Goal: Communication & Community: Answer question/provide support

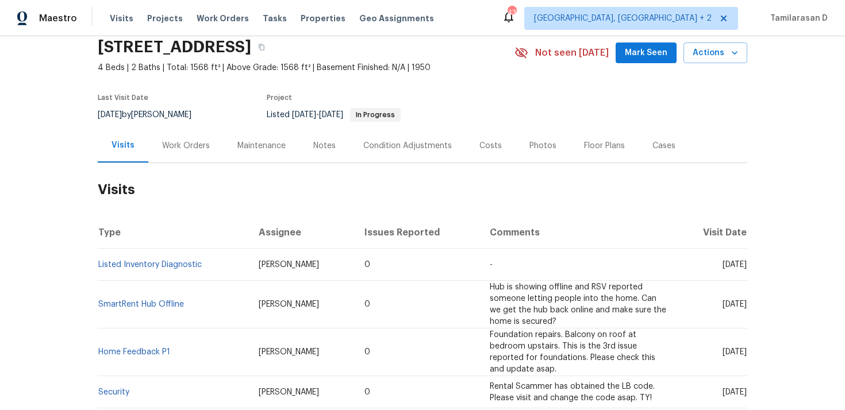
scroll to position [52, 0]
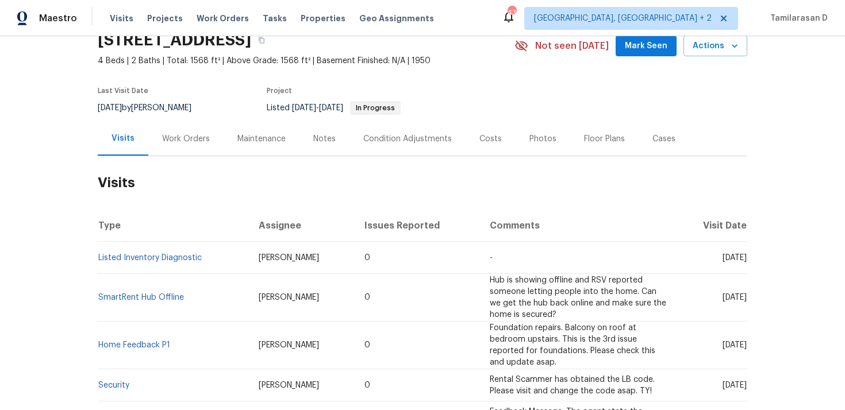
click at [170, 131] on div "Work Orders" at bounding box center [185, 139] width 75 height 34
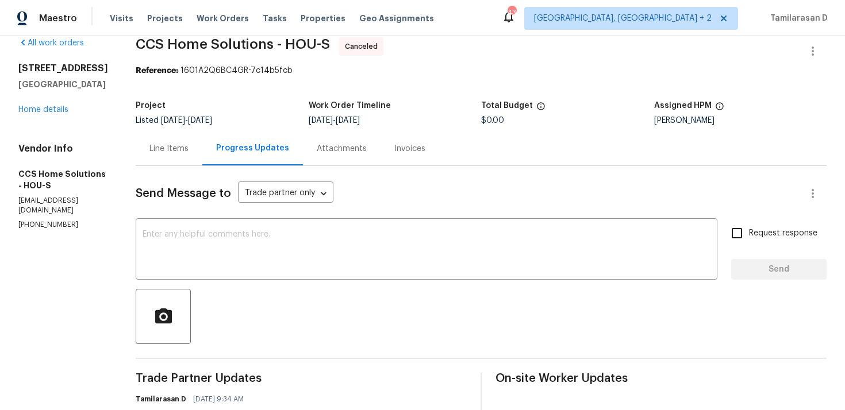
scroll to position [28, 0]
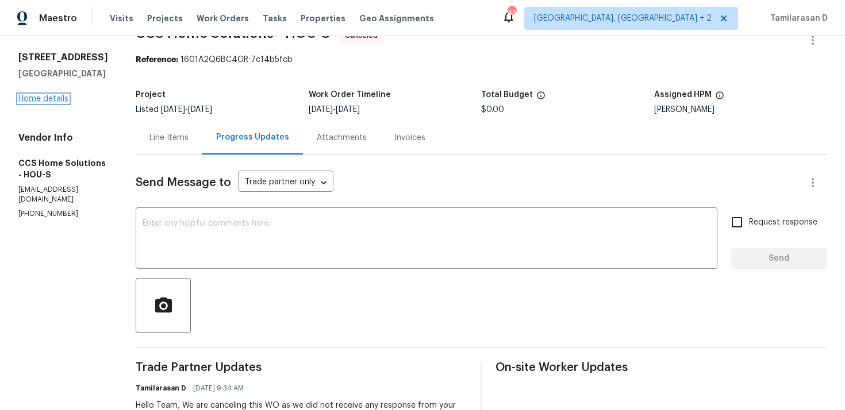
click at [34, 98] on link "Home details" at bounding box center [43, 99] width 50 height 8
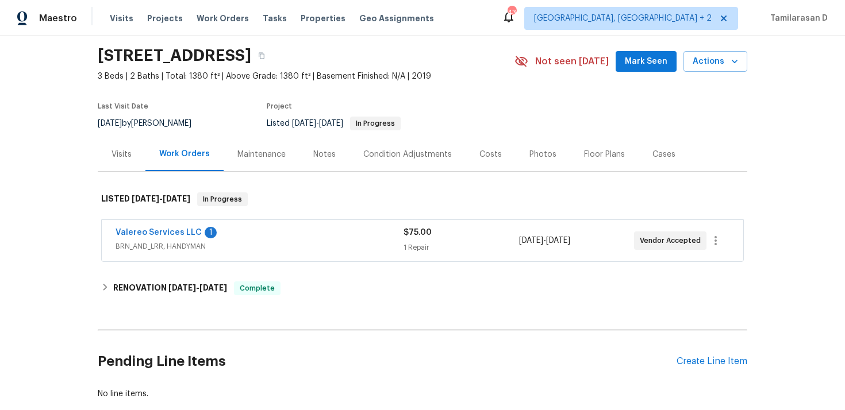
scroll to position [71, 0]
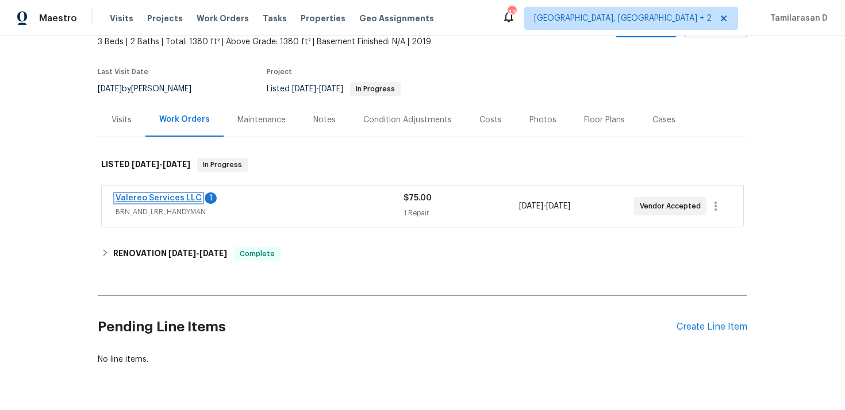
click at [183, 199] on link "Valereo Services LLC" at bounding box center [159, 198] width 86 height 8
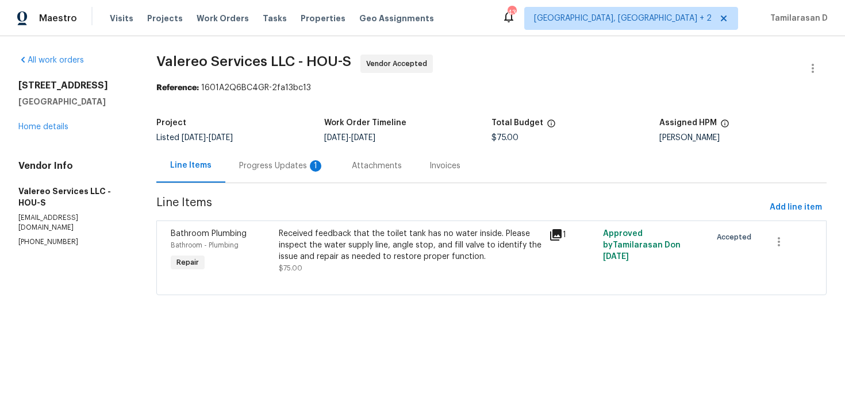
click at [297, 168] on div "Progress Updates 1" at bounding box center [281, 165] width 85 height 11
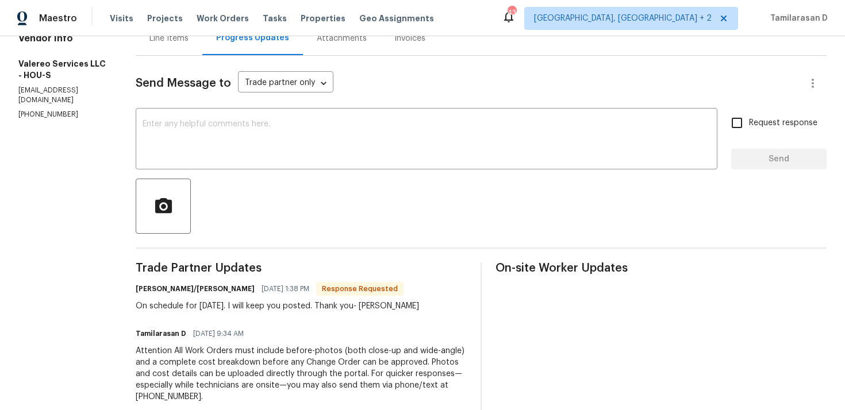
scroll to position [232, 0]
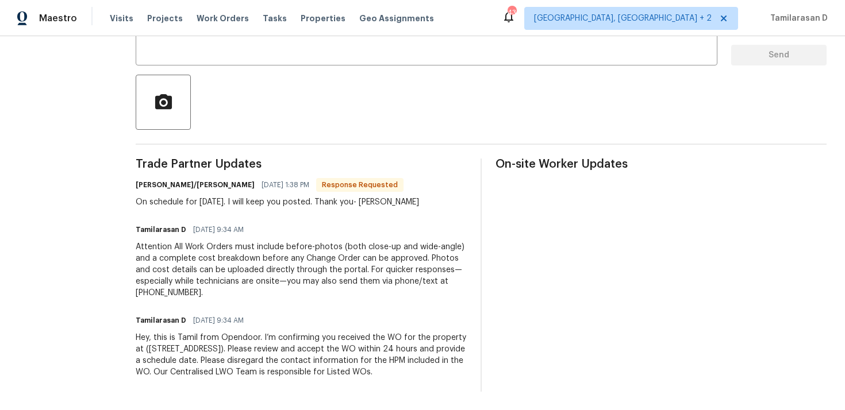
click at [221, 206] on div "On schedule for Friday, 9/26. I will keep you posted. Thank you- Kelly" at bounding box center [277, 202] width 283 height 11
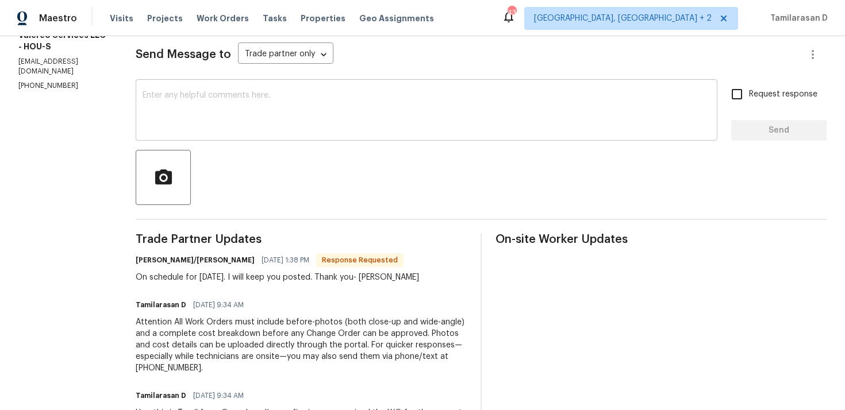
click at [196, 130] on textarea at bounding box center [427, 111] width 568 height 40
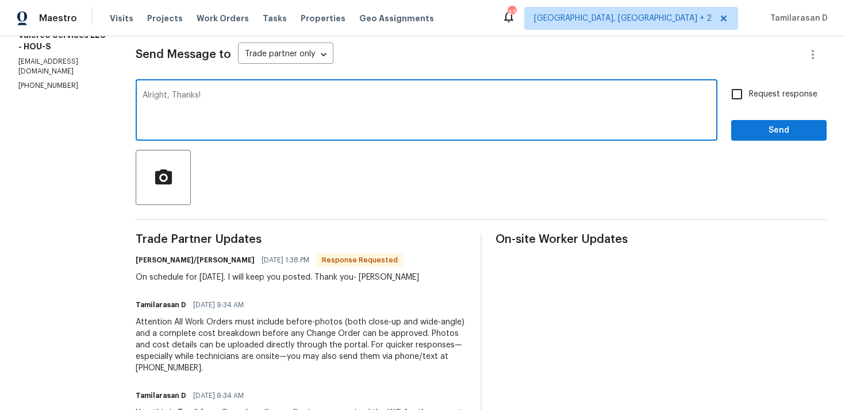
type textarea "Alright, Thanks!"
click at [769, 128] on span "Send" at bounding box center [778, 131] width 77 height 14
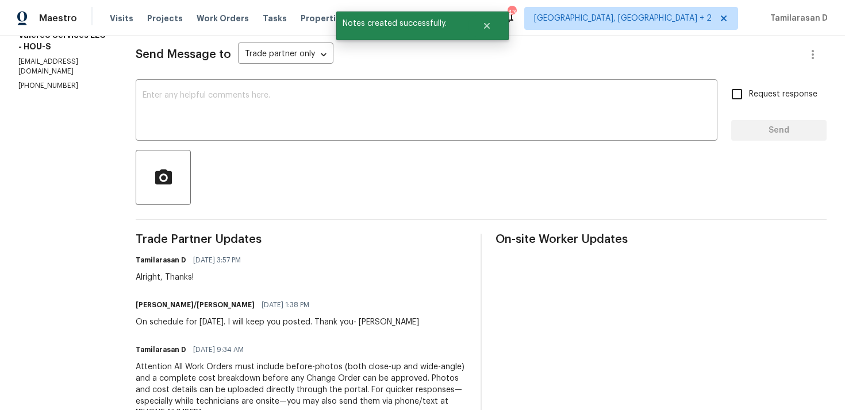
click at [189, 317] on div "On schedule for Friday, 9/26. I will keep you posted. Thank you- Kelly" at bounding box center [277, 322] width 283 height 11
copy div "On schedule for Friday, 9/26. I will keep you posted. Thank you- Kelly"
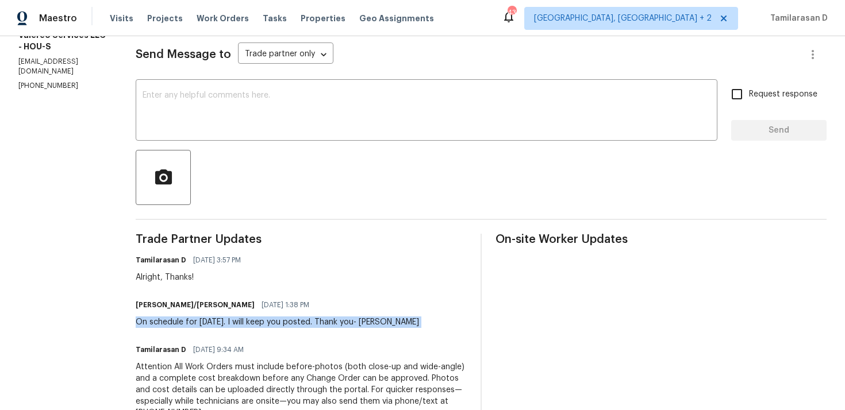
scroll to position [0, 0]
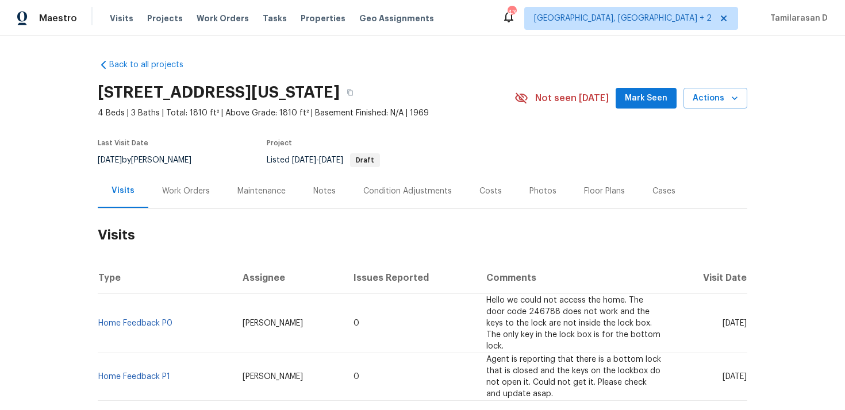
click at [162, 193] on div "Work Orders" at bounding box center [186, 191] width 48 height 11
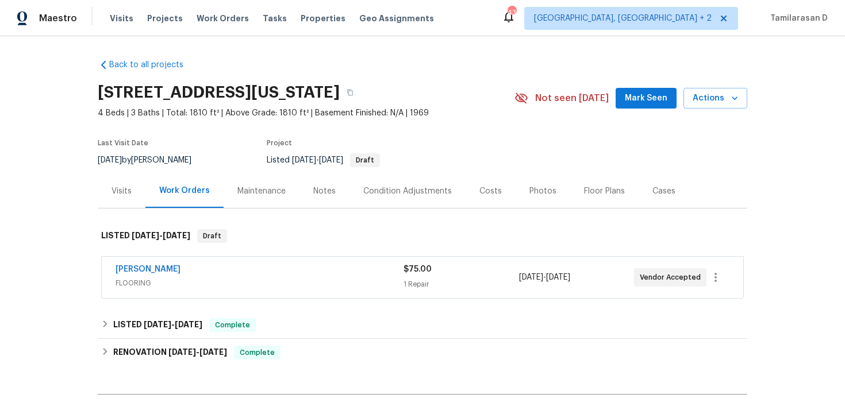
click at [162, 193] on div "Work Orders" at bounding box center [184, 190] width 51 height 11
click at [151, 271] on link "Sherwin Williams" at bounding box center [148, 270] width 65 height 8
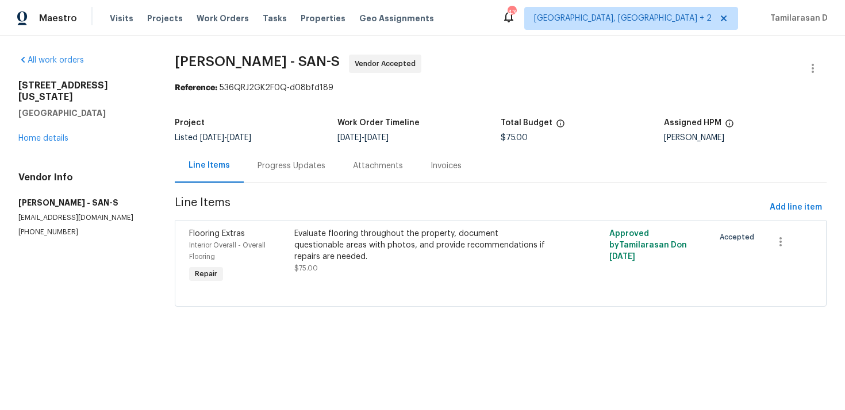
click at [298, 166] on div "Progress Updates" at bounding box center [291, 165] width 68 height 11
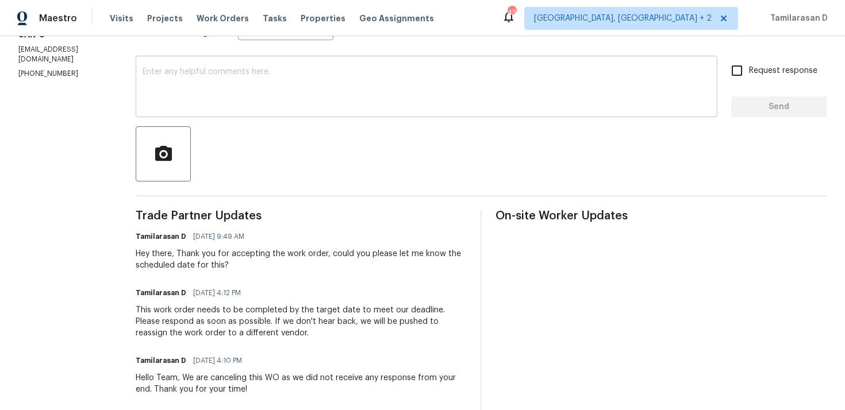
scroll to position [174, 0]
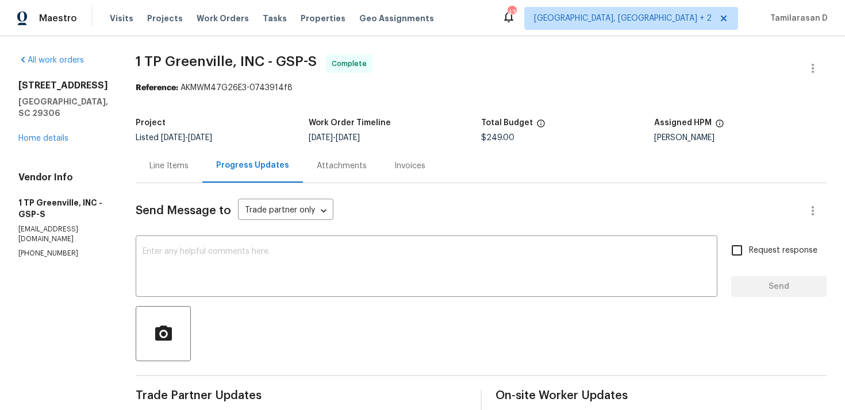
click at [52, 144] on div "[STREET_ADDRESS] Home details" at bounding box center [63, 112] width 90 height 64
click at [51, 143] on link "Home details" at bounding box center [43, 138] width 50 height 8
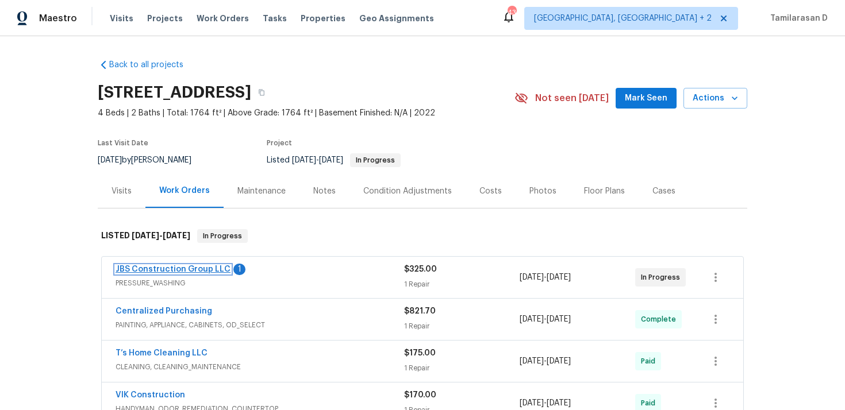
click at [197, 270] on link "JBS Construction Group LLC" at bounding box center [173, 270] width 115 height 8
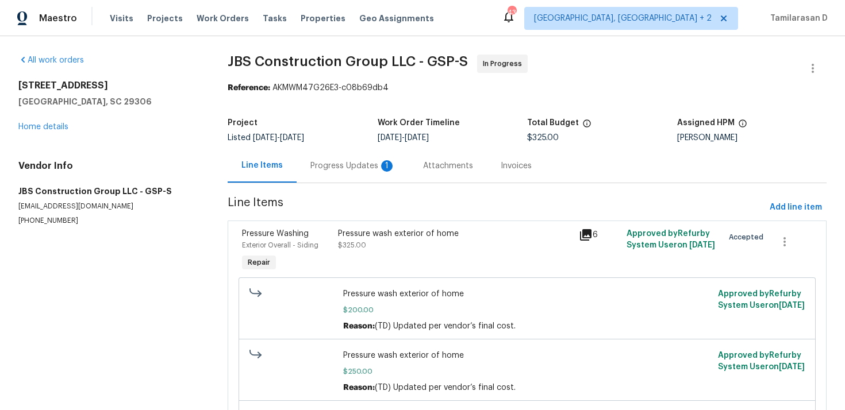
click at [311, 163] on div "Progress Updates 1" at bounding box center [352, 165] width 85 height 11
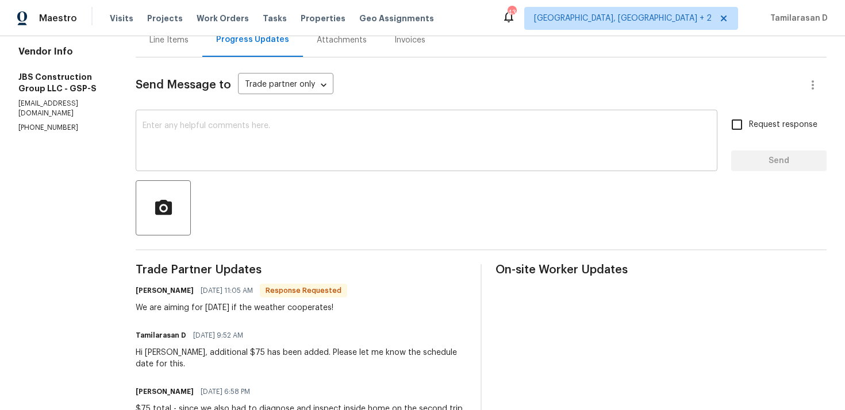
scroll to position [218, 0]
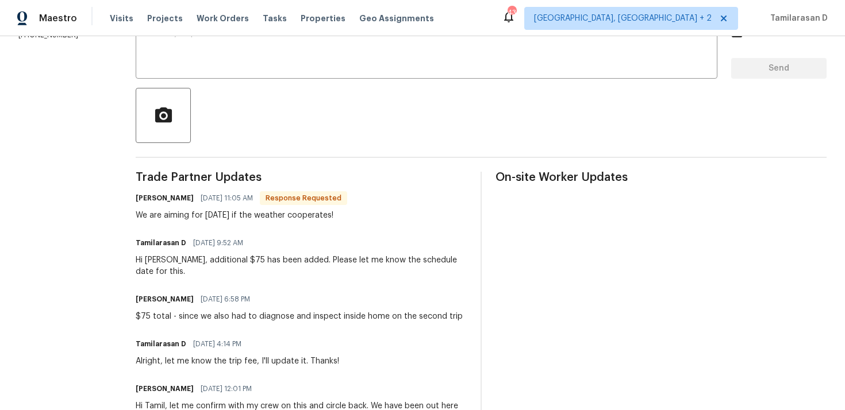
click at [228, 212] on div "We are aiming for Thursday if the weather cooperates!" at bounding box center [241, 215] width 211 height 11
click at [226, 218] on div "We are aiming for Thursday if the weather cooperates!" at bounding box center [241, 215] width 211 height 11
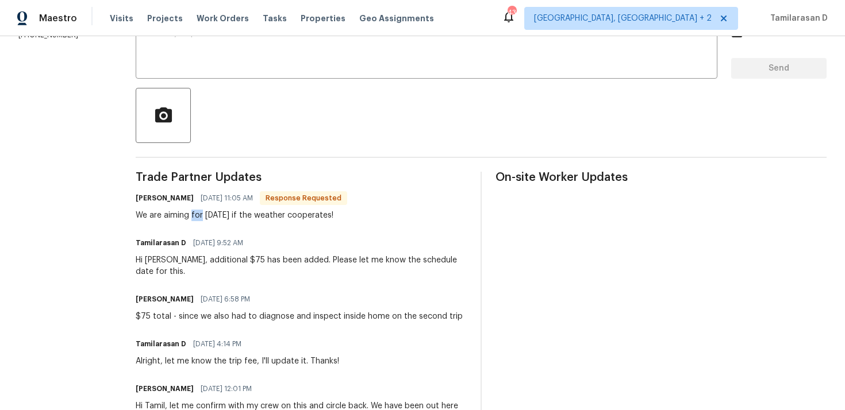
click at [226, 218] on div "We are aiming for Thursday if the weather cooperates!" at bounding box center [241, 215] width 211 height 11
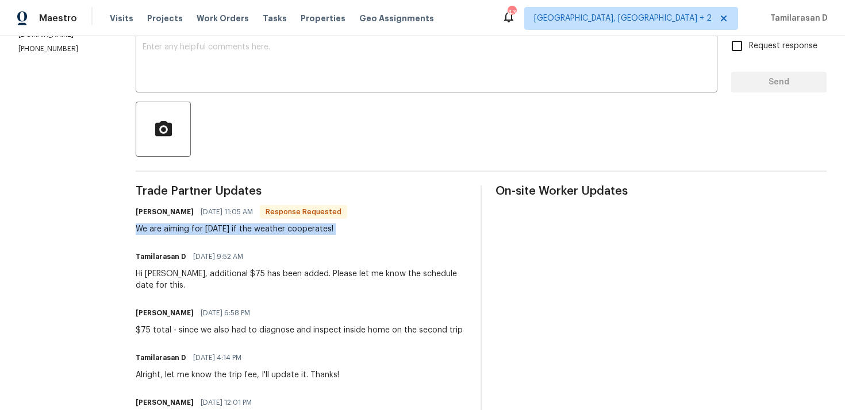
scroll to position [201, 0]
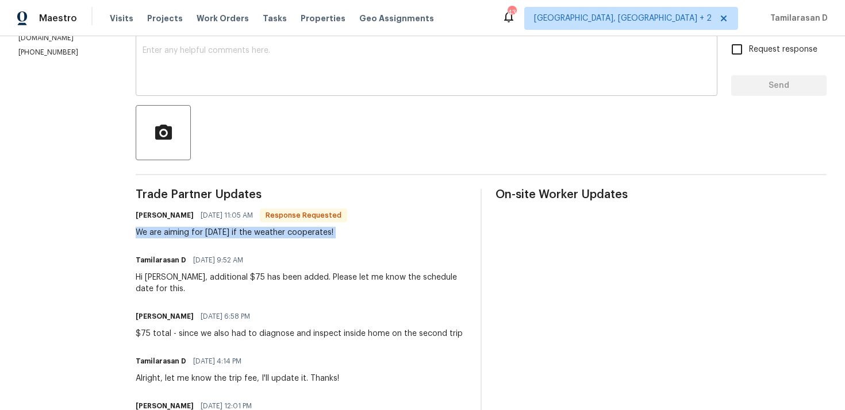
click at [221, 79] on textarea at bounding box center [427, 67] width 568 height 40
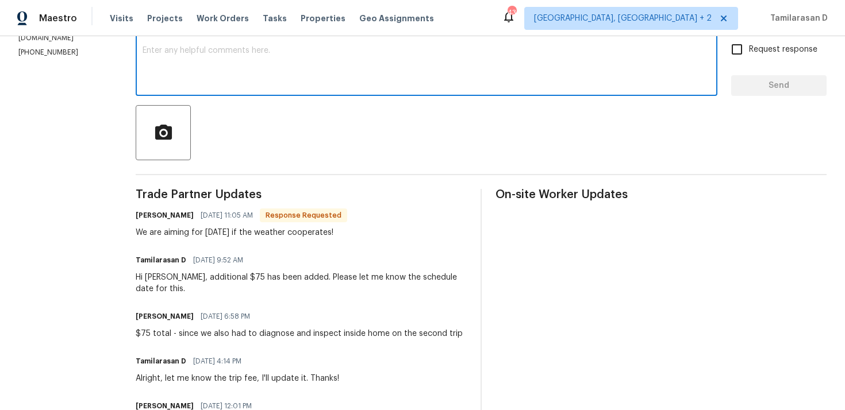
scroll to position [147, 0]
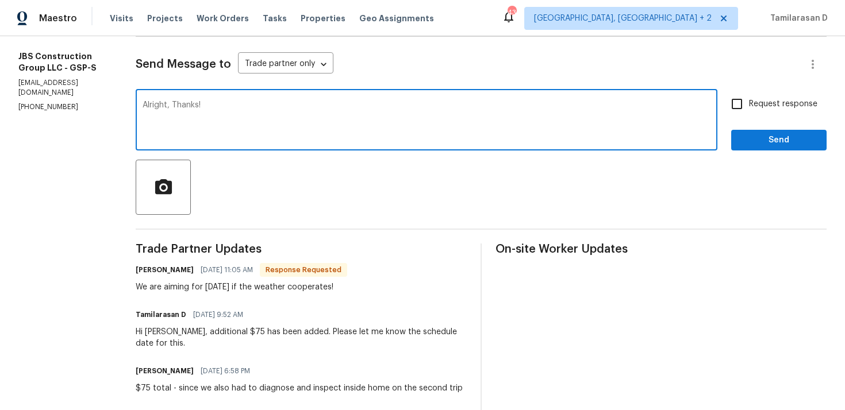
type textarea "Alright, Thanks!"
click at [779, 140] on span "Send" at bounding box center [778, 140] width 77 height 14
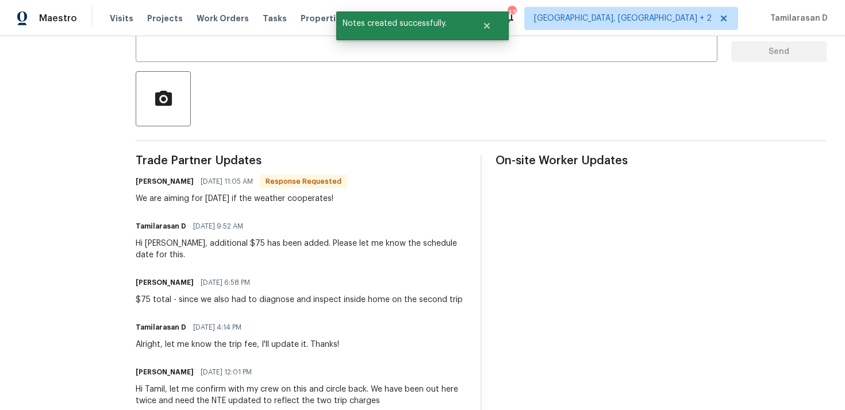
scroll to position [290, 0]
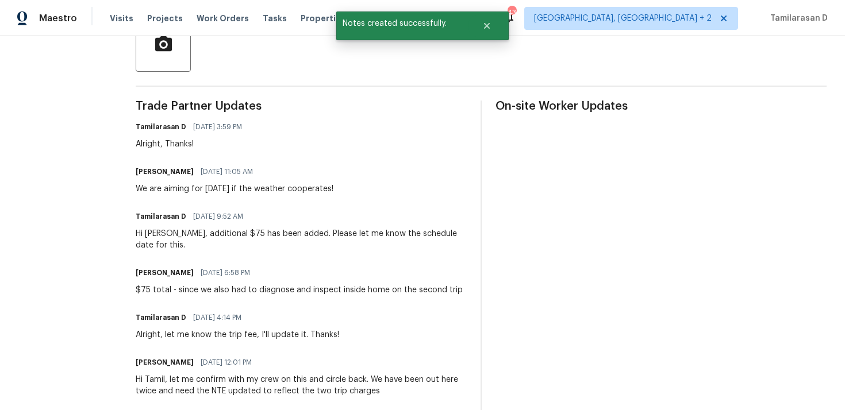
click at [224, 193] on div "We are aiming for Thursday if the weather cooperates!" at bounding box center [235, 188] width 198 height 11
copy div "We are aiming for Thursday if the weather cooperates!"
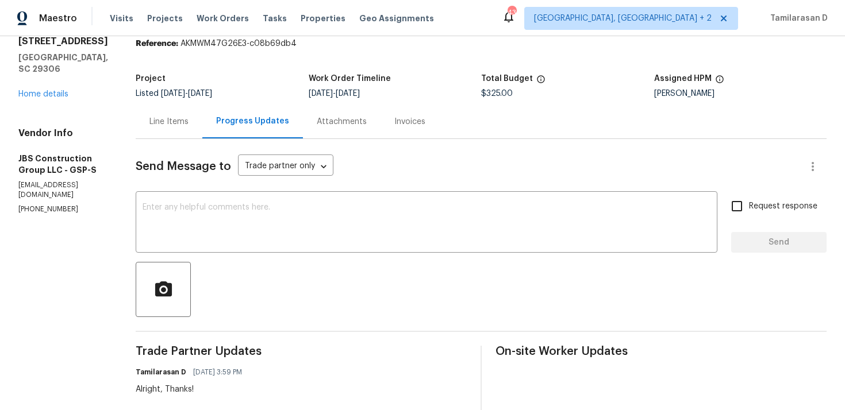
scroll to position [0, 0]
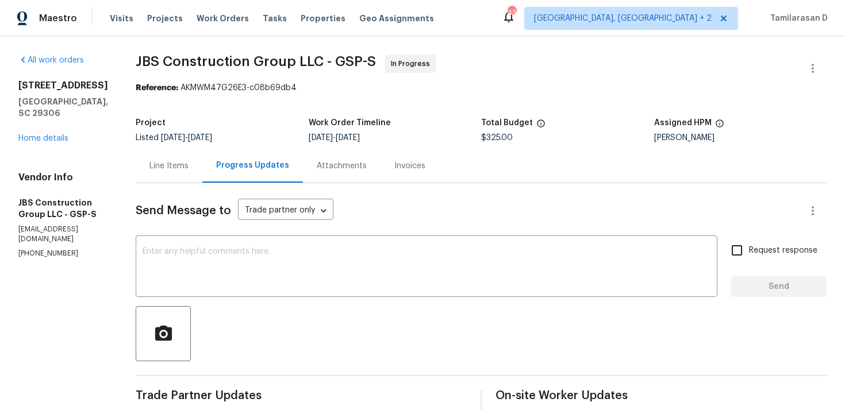
click at [188, 166] on div "Line Items" at bounding box center [168, 165] width 39 height 11
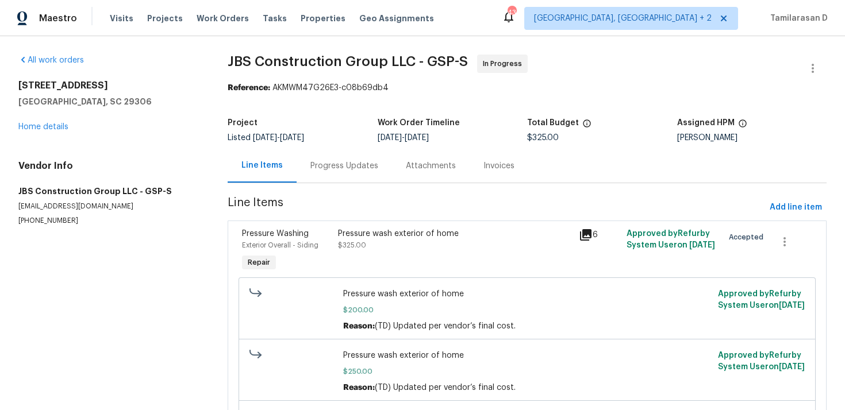
click at [329, 170] on div "Progress Updates" at bounding box center [344, 165] width 68 height 11
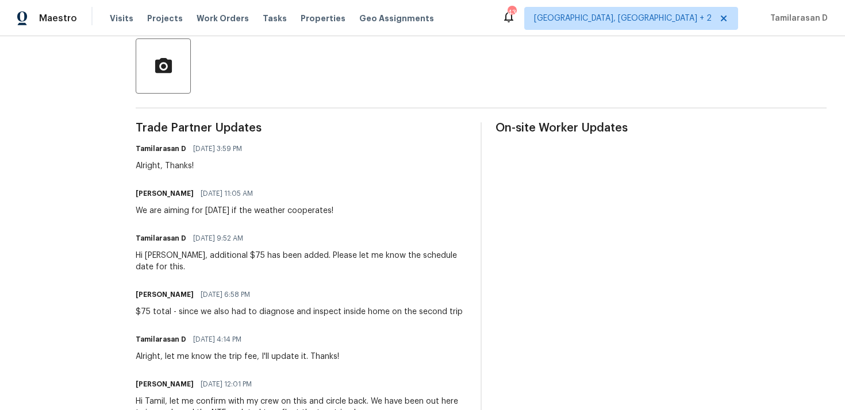
scroll to position [238, 0]
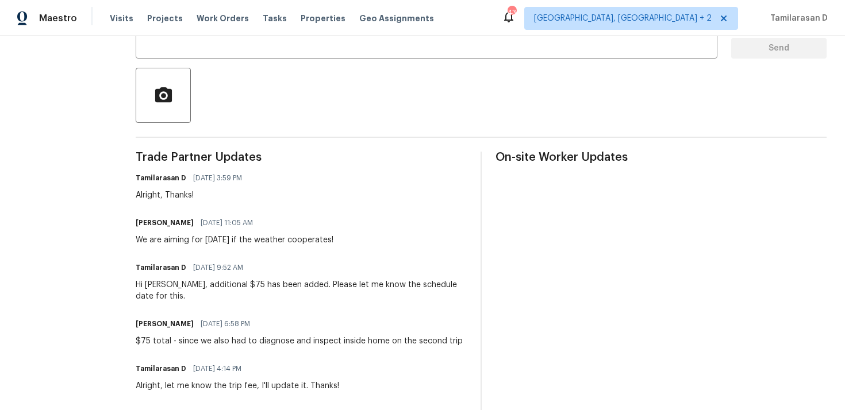
click at [202, 237] on div "We are aiming for Thursday if the weather cooperates!" at bounding box center [235, 239] width 198 height 11
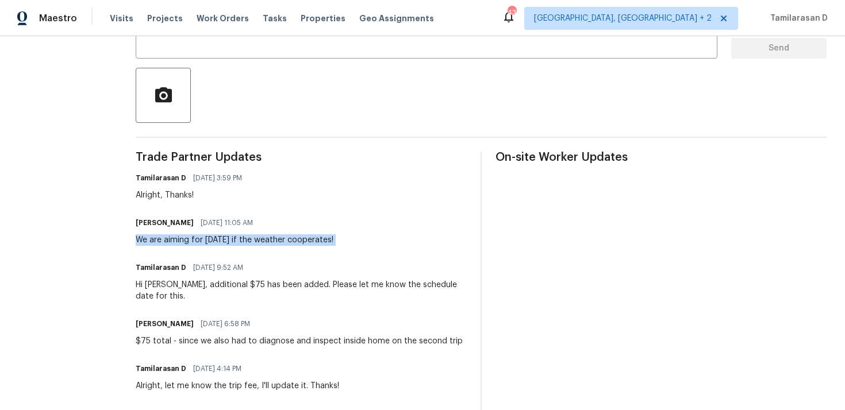
copy div "We are aiming for Thursday if the weather cooperates!"
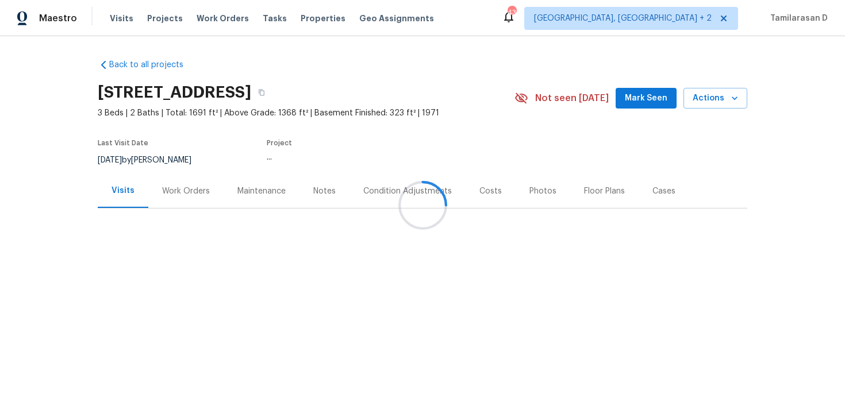
click at [166, 186] on div "Work Orders" at bounding box center [186, 191] width 48 height 11
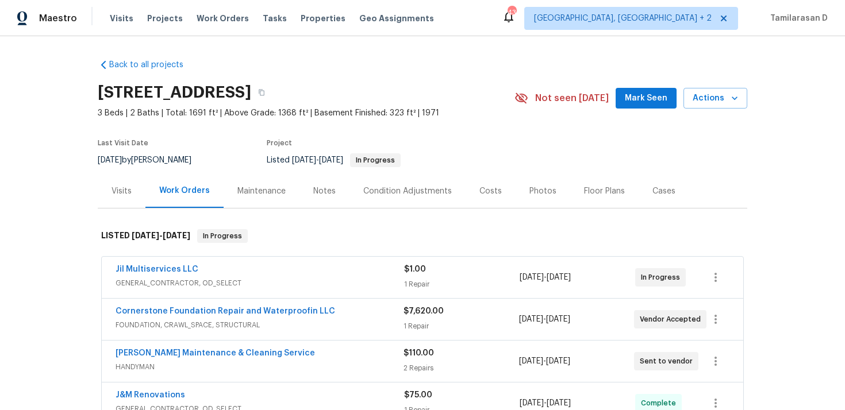
scroll to position [48, 0]
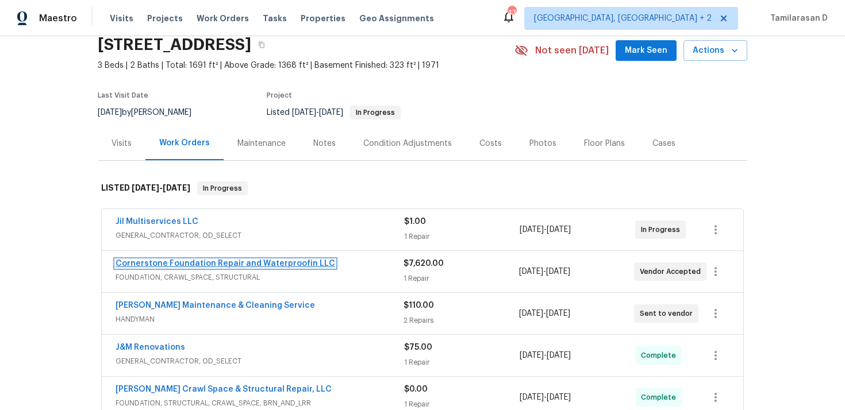
click at [181, 261] on link "Cornerstone Foundation Repair and Waterproofin LLC" at bounding box center [226, 264] width 220 height 8
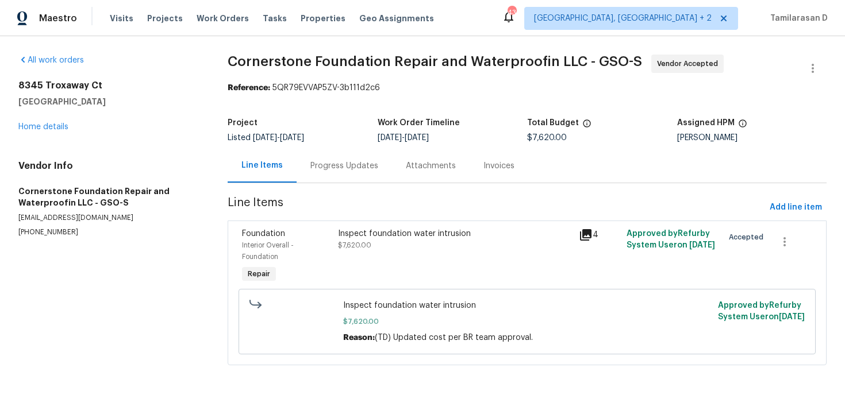
click at [311, 164] on div "Progress Updates" at bounding box center [344, 165] width 68 height 11
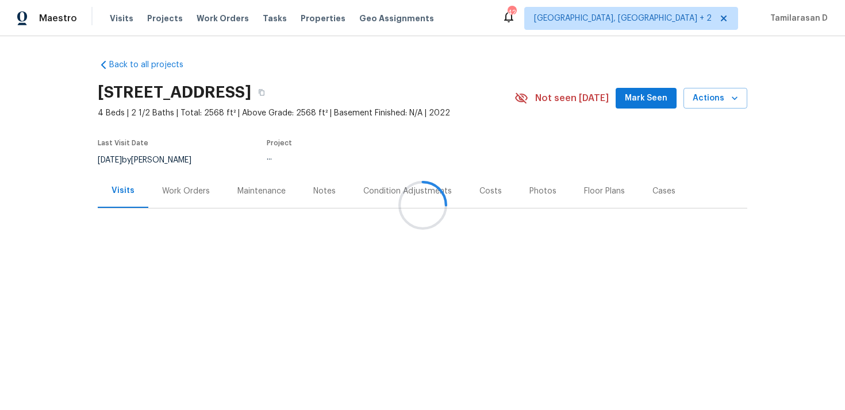
click at [190, 193] on div "Work Orders" at bounding box center [186, 191] width 48 height 11
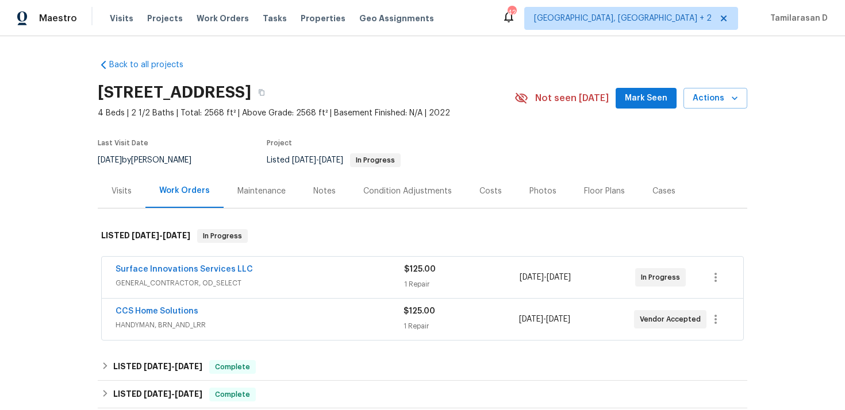
scroll to position [11, 0]
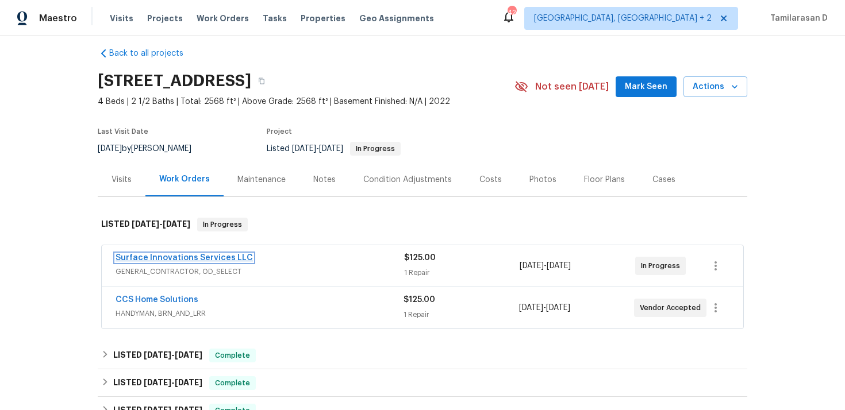
click at [179, 258] on link "Surface Innovations Services LLC" at bounding box center [184, 258] width 137 height 8
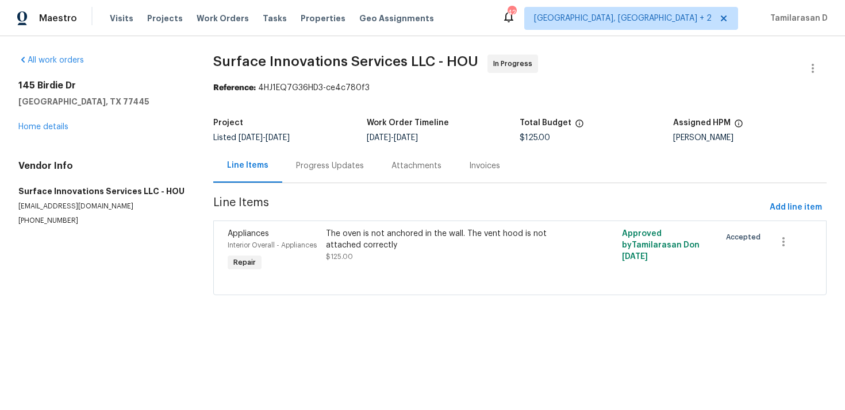
click at [311, 173] on div "Progress Updates" at bounding box center [329, 166] width 95 height 34
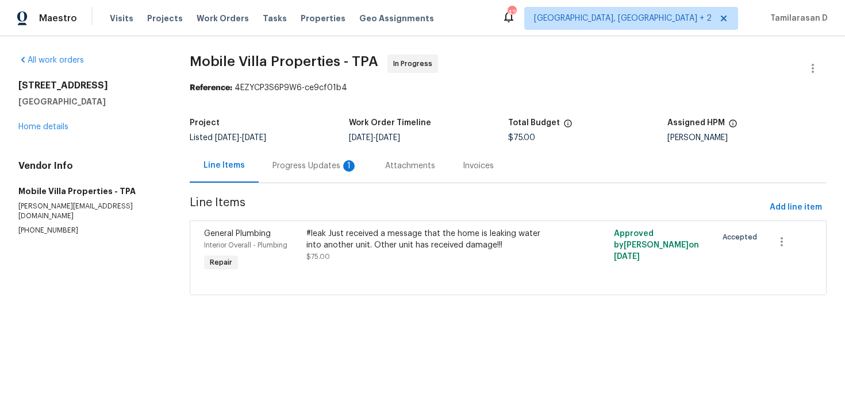
click at [302, 173] on div "Progress Updates 1" at bounding box center [315, 166] width 113 height 34
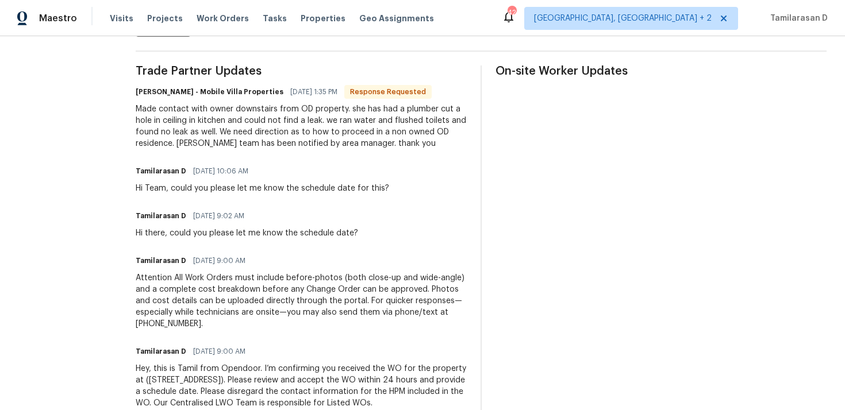
scroll to position [325, 0]
click at [212, 113] on div "Made contact with owner downstairs from OD property. she has had a plumber cut …" at bounding box center [301, 126] width 331 height 46
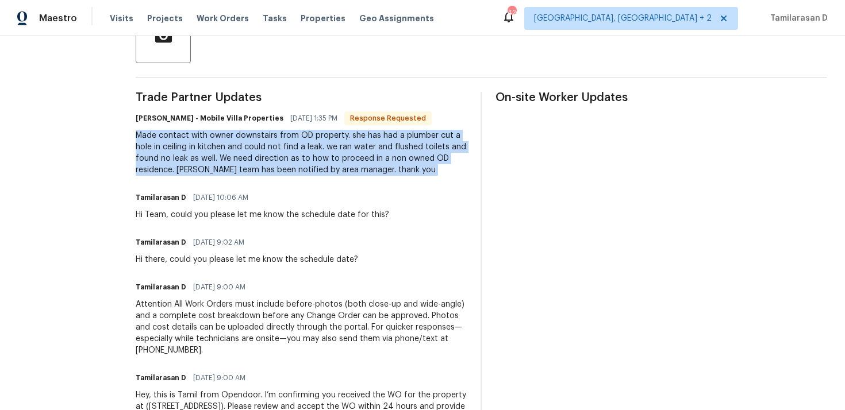
scroll to position [295, 0]
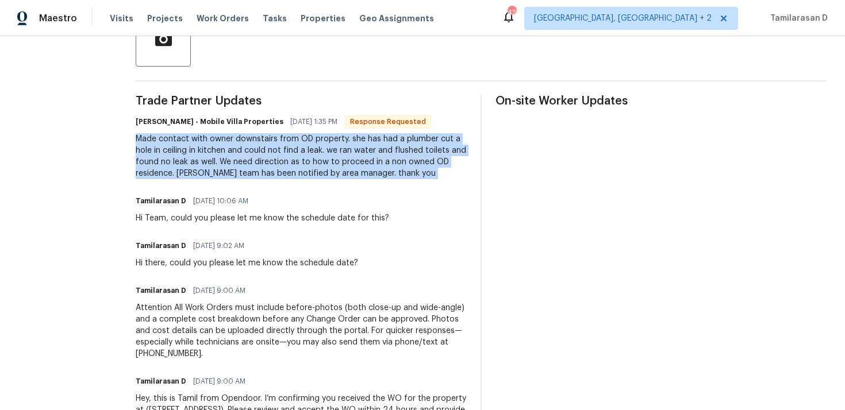
click at [245, 173] on div "Made contact with owner downstairs from OD property. she has had a plumber cut …" at bounding box center [301, 156] width 331 height 46
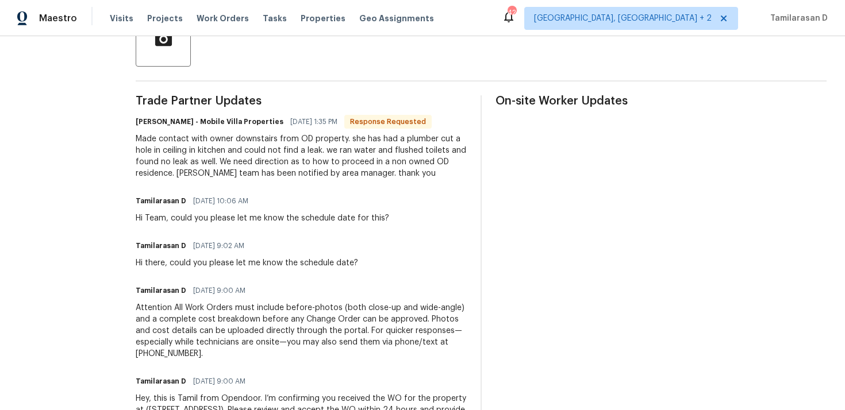
click at [245, 173] on div "Made contact with owner downstairs from OD property. she has had a plumber cut …" at bounding box center [301, 156] width 331 height 46
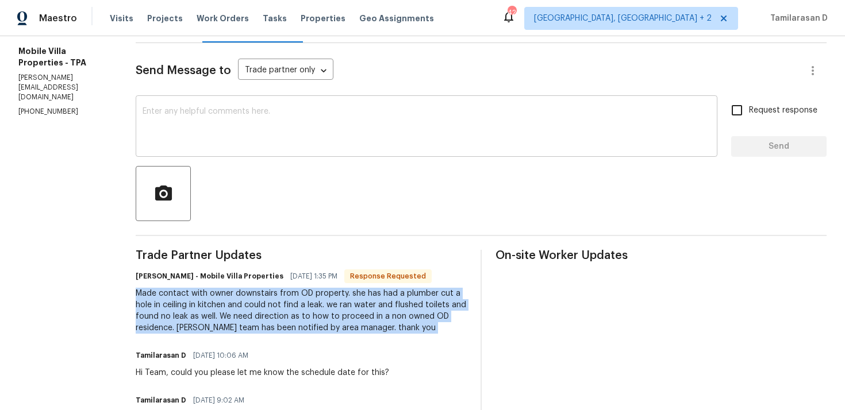
scroll to position [141, 0]
click at [234, 309] on div "Made contact with owner downstairs from OD property. she has had a plumber cut …" at bounding box center [301, 310] width 331 height 46
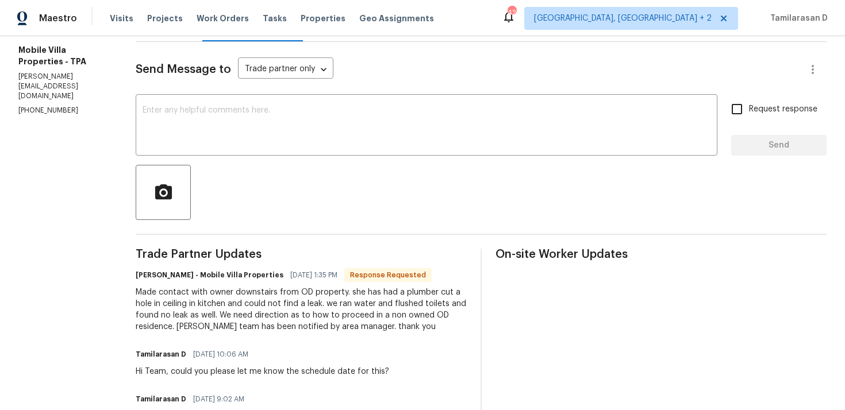
click at [234, 309] on div "Made contact with owner downstairs from OD property. she has had a plumber cut …" at bounding box center [301, 310] width 331 height 46
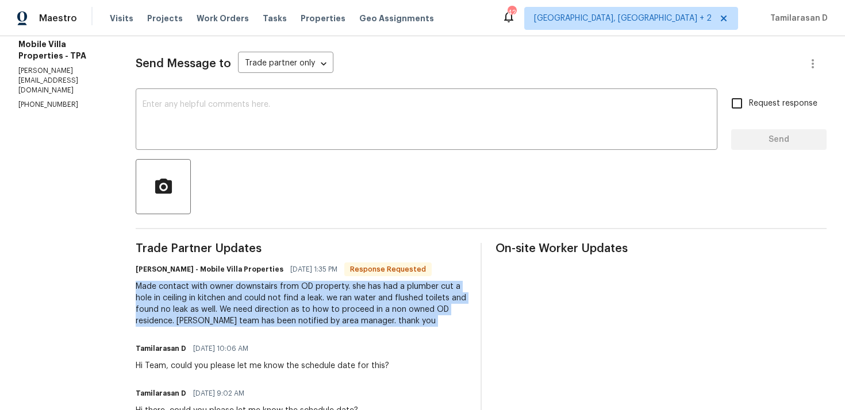
scroll to position [148, 0]
click at [218, 133] on textarea at bounding box center [427, 120] width 568 height 40
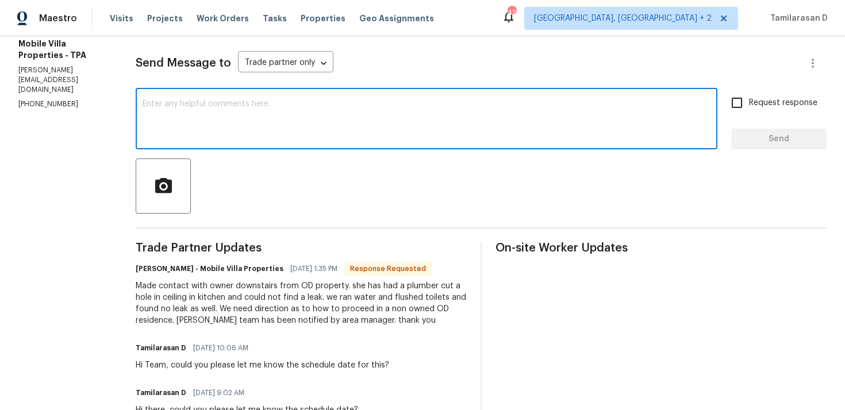
click at [210, 121] on textarea at bounding box center [427, 120] width 568 height 40
click at [214, 287] on div "Made contact with owner downstairs from OD property. she has had a plumber cut …" at bounding box center [301, 303] width 331 height 46
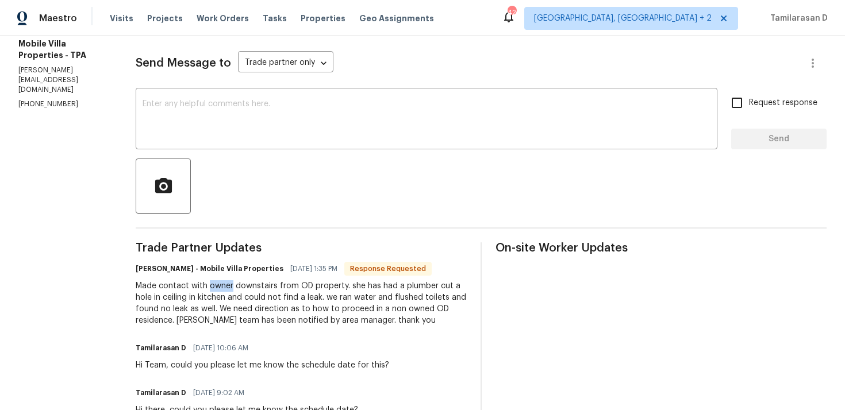
click at [214, 287] on div "Made contact with owner downstairs from OD property. she has had a plumber cut …" at bounding box center [301, 303] width 331 height 46
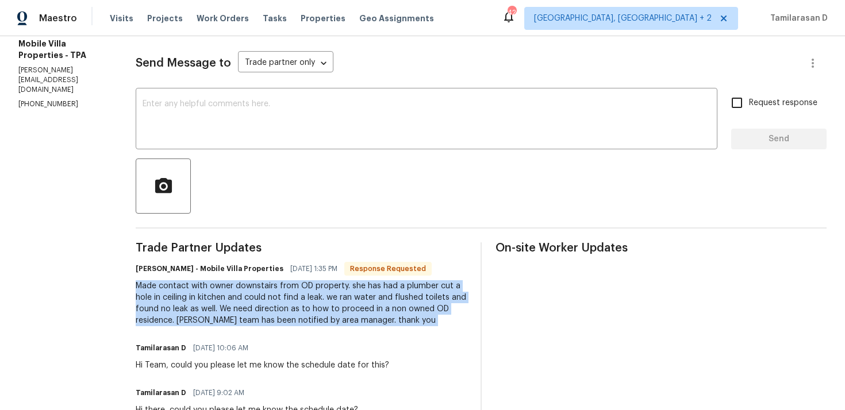
click at [214, 83] on div "Send Message to Trade partner only Trade partner only ​ x ​ Request response Se…" at bounding box center [481, 318] width 691 height 564
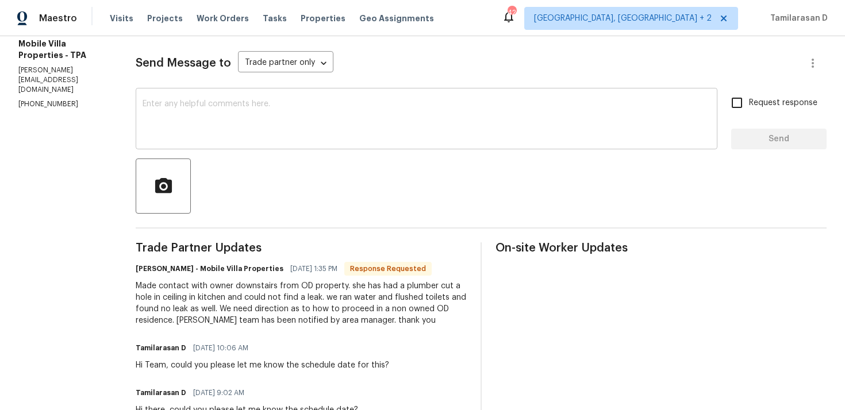
click at [207, 121] on textarea at bounding box center [427, 120] width 568 height 40
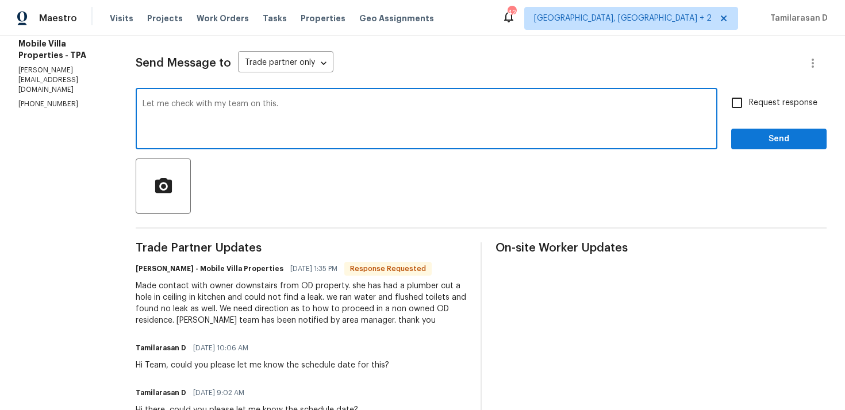
type textarea "Let me check with my team on this."
click at [778, 140] on span "Send" at bounding box center [778, 139] width 77 height 14
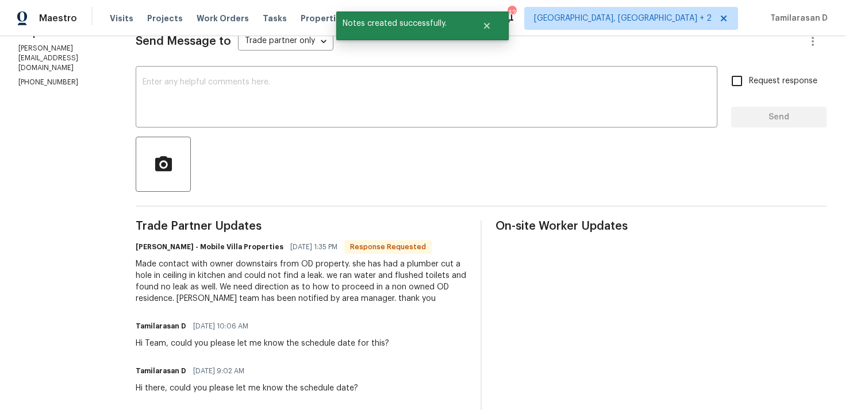
scroll to position [194, 0]
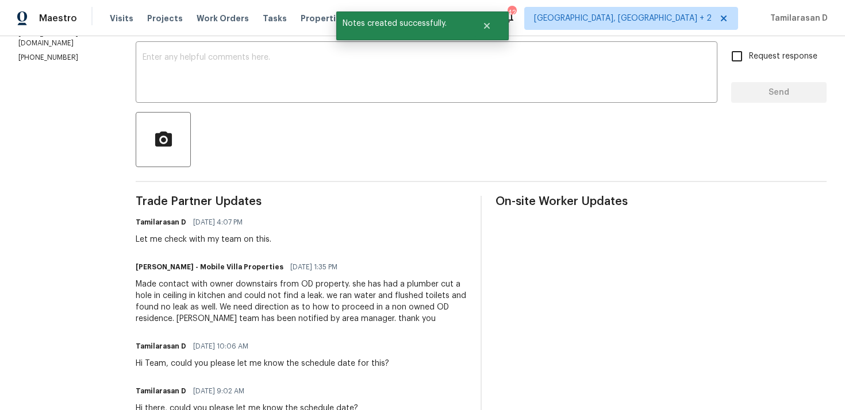
click at [213, 296] on div "Made contact with owner downstairs from OD property. she has had a plumber cut …" at bounding box center [301, 302] width 331 height 46
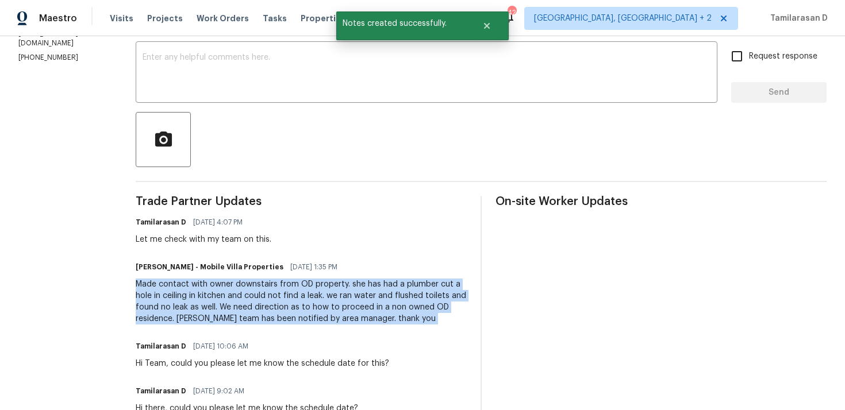
copy div "Made contact with owner downstairs from OD property. she has had a plumber cut …"
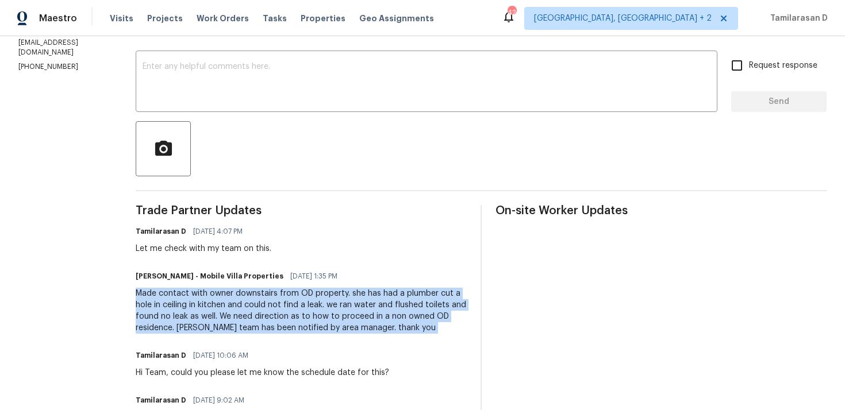
scroll to position [0, 0]
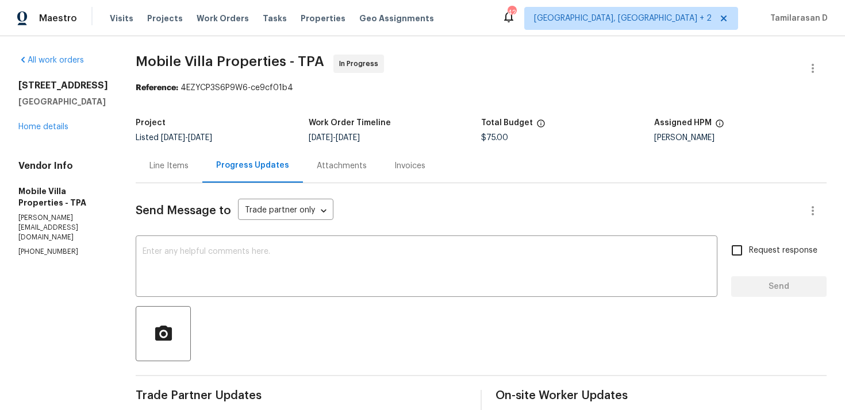
copy div "Made contact with owner downstairs from OD property. she has had a plumber cut …"
click at [159, 161] on div "Line Items" at bounding box center [168, 165] width 39 height 11
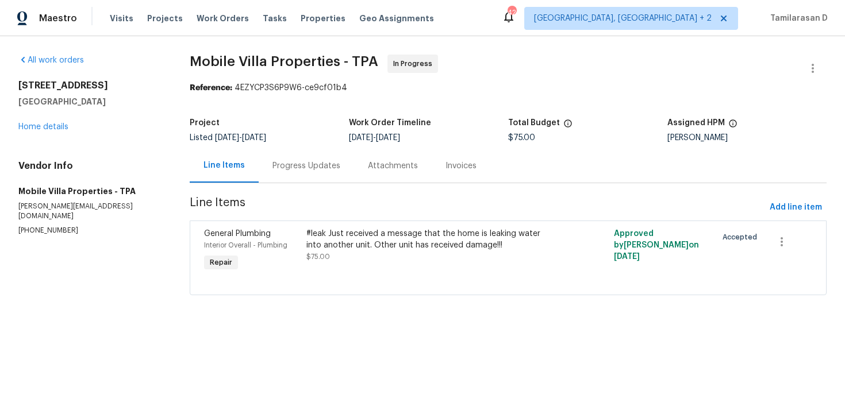
click at [371, 241] on div "#leak Just received a message that the home is leaking water into another unit.…" at bounding box center [430, 239] width 249 height 23
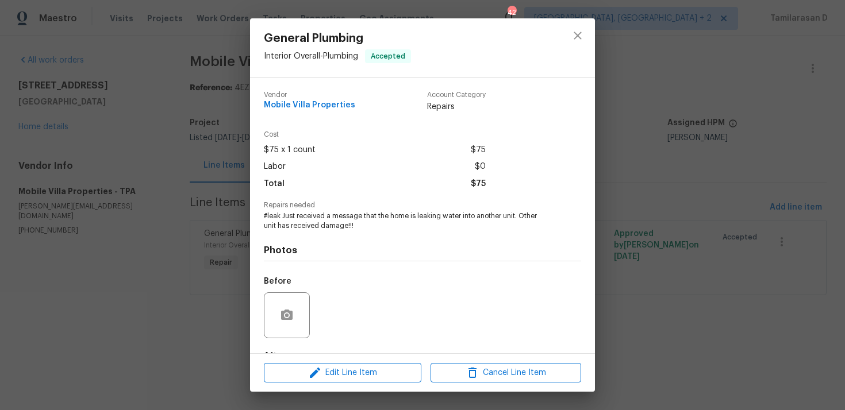
click at [334, 219] on span "#leak Just received a message that the home is leaking water into another unit.…" at bounding box center [407, 221] width 286 height 20
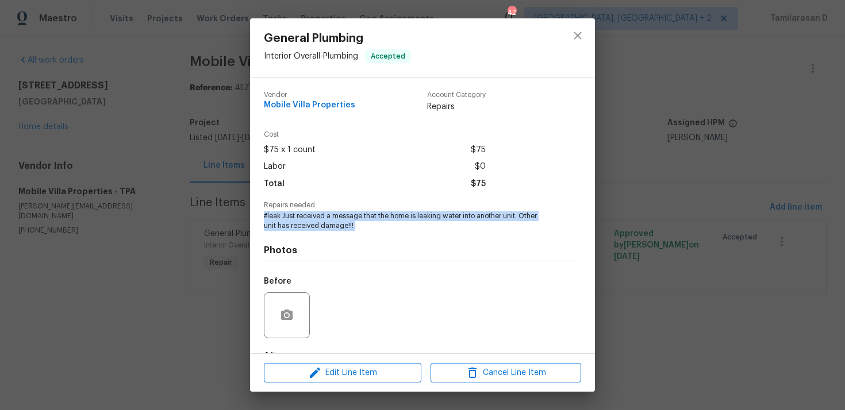
copy span "#leak Just received a message that the home is leaking water into another unit.…"
click at [198, 157] on div "General Plumbing Interior Overall - Plumbing Accepted Vendor Mobile Villa Prope…" at bounding box center [422, 205] width 845 height 410
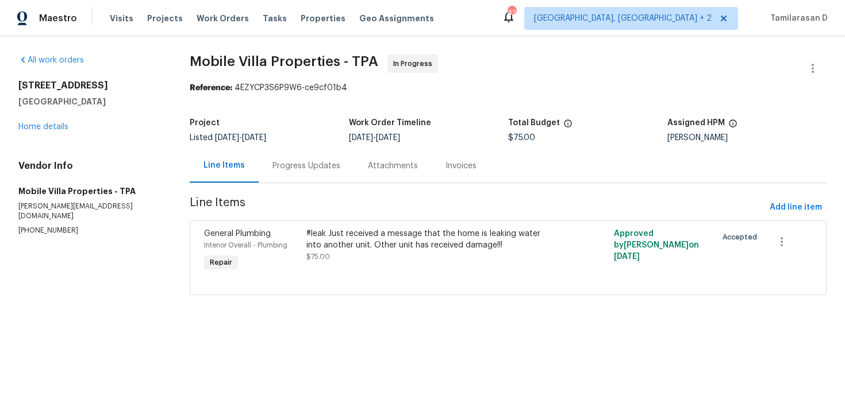
click at [286, 167] on div "Progress Updates" at bounding box center [306, 165] width 68 height 11
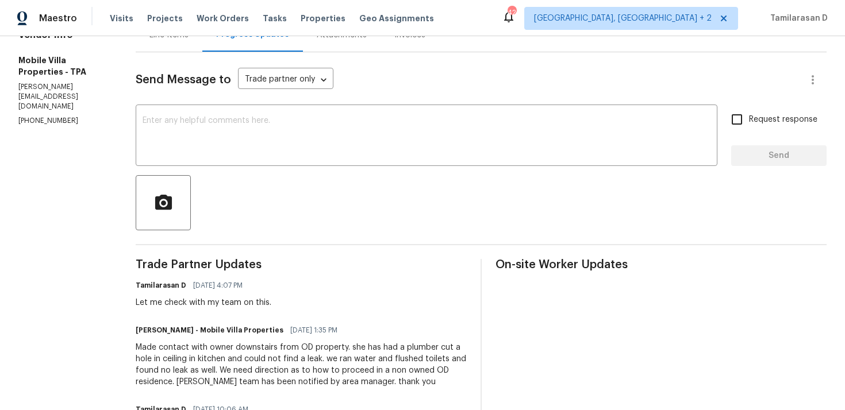
scroll to position [145, 0]
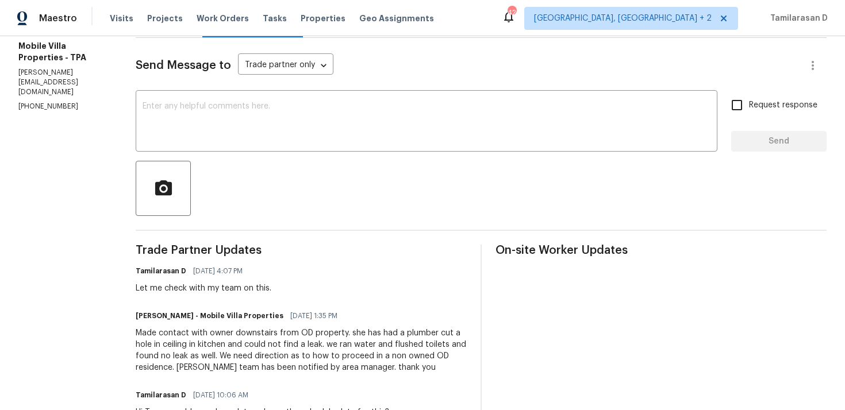
click at [197, 338] on div "Made contact with owner downstairs from OD property. she has had a plumber cut …" at bounding box center [301, 351] width 331 height 46
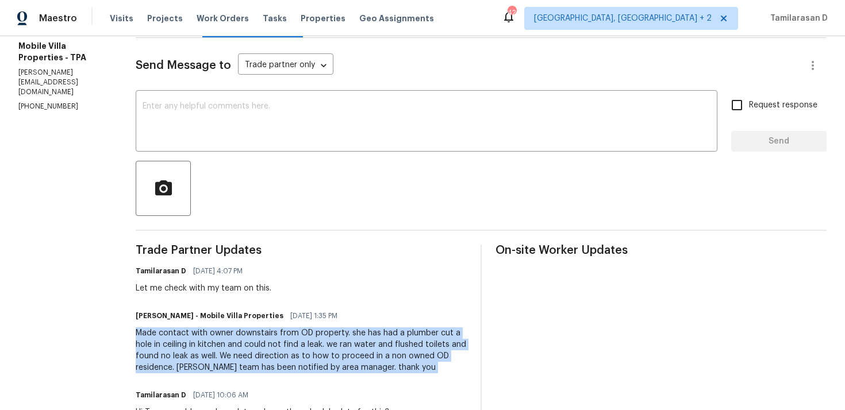
copy div "Made contact with owner downstairs from OD property. she has had a plumber cut …"
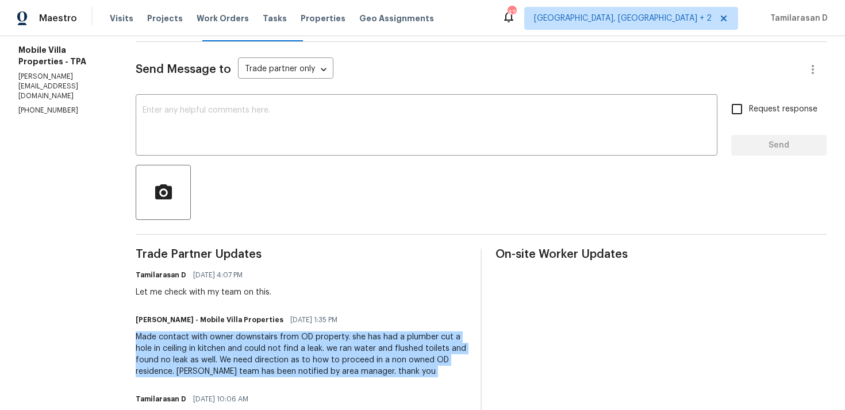
scroll to position [143, 0]
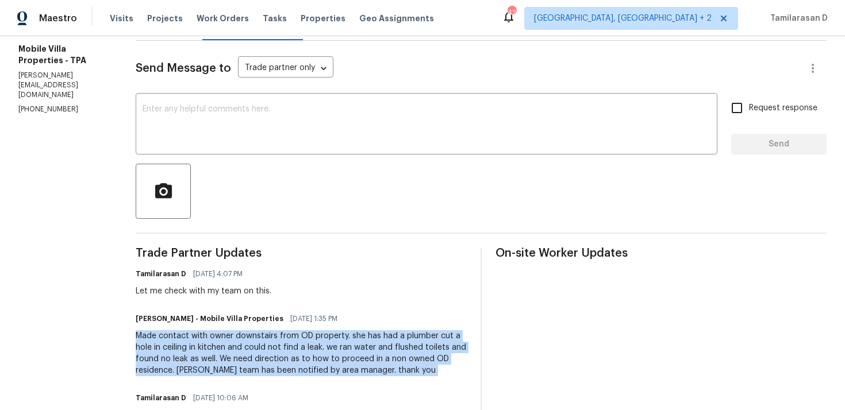
click at [232, 356] on div "Made contact with owner downstairs from OD property. she has had a plumber cut …" at bounding box center [301, 353] width 331 height 46
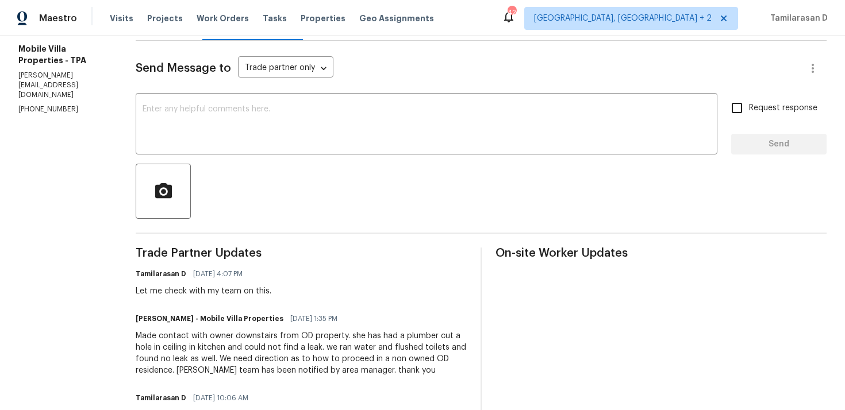
click at [232, 356] on div "Made contact with owner downstairs from OD property. she has had a plumber cut …" at bounding box center [301, 353] width 331 height 46
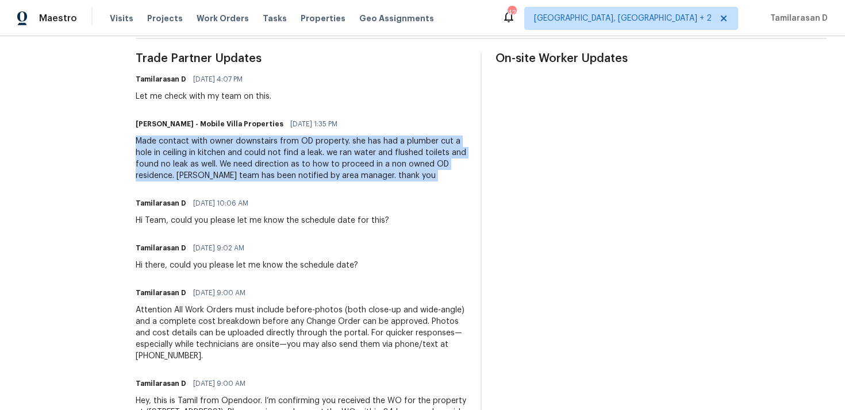
scroll to position [0, 0]
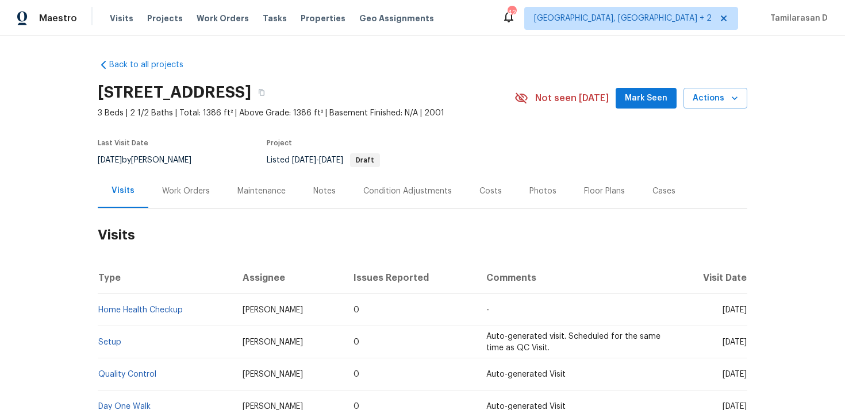
click at [204, 186] on div "Work Orders" at bounding box center [186, 191] width 48 height 11
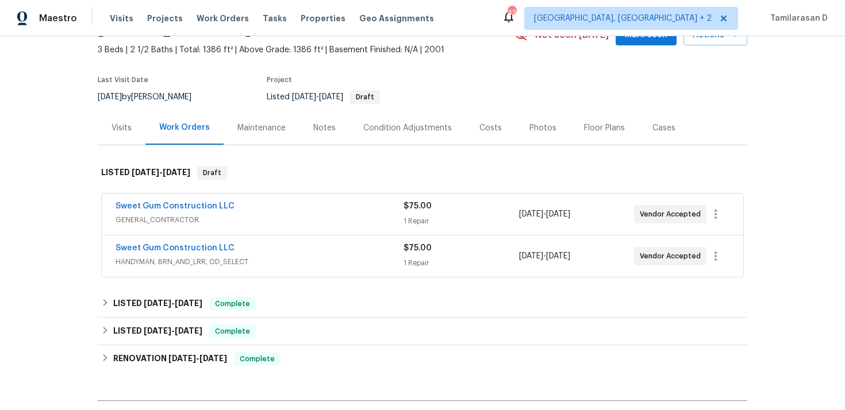
scroll to position [68, 0]
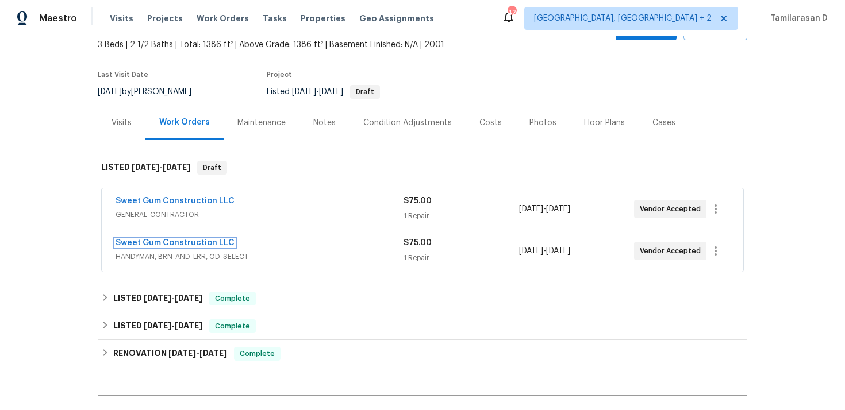
click at [196, 244] on link "Sweet Gum Construction LLC" at bounding box center [175, 243] width 119 height 8
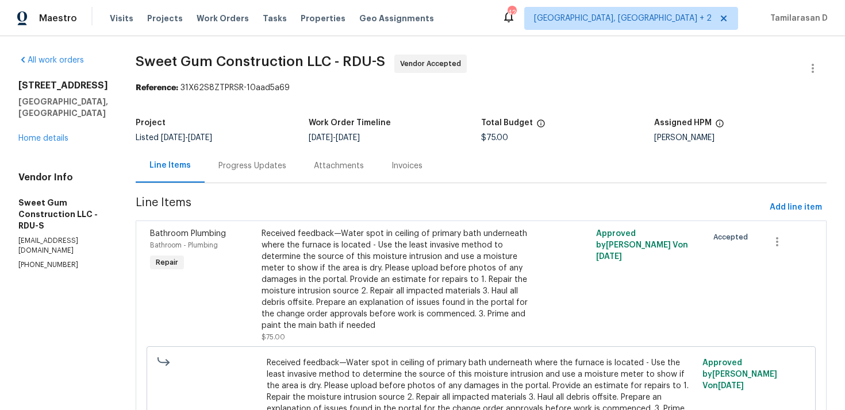
click at [266, 160] on div "Progress Updates" at bounding box center [252, 165] width 68 height 11
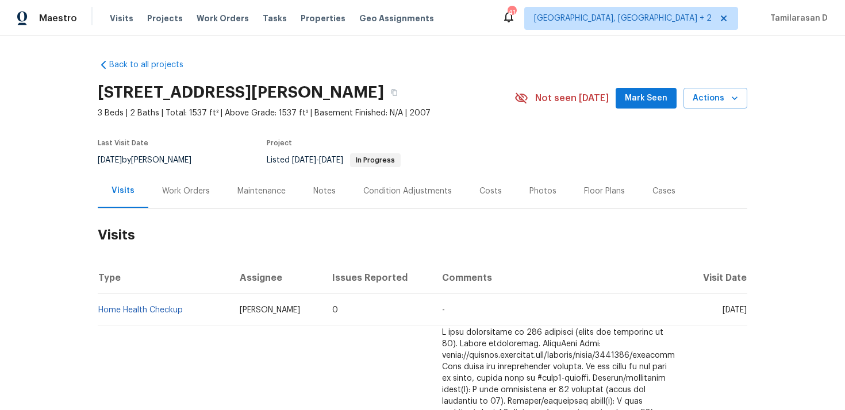
click at [202, 188] on div "Work Orders" at bounding box center [186, 191] width 48 height 11
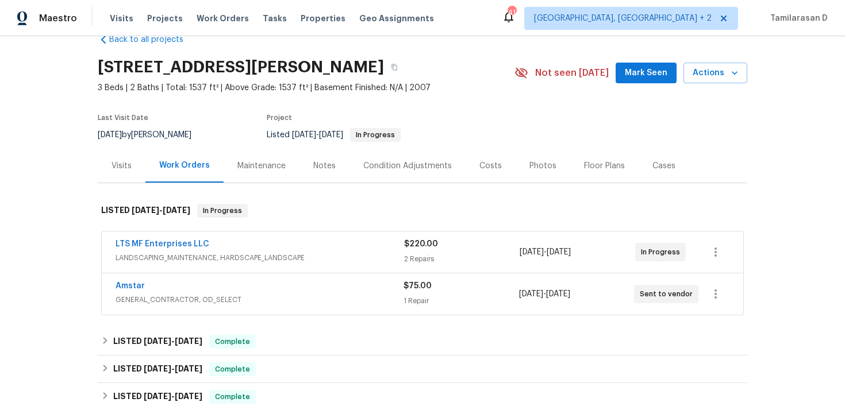
scroll to position [56, 0]
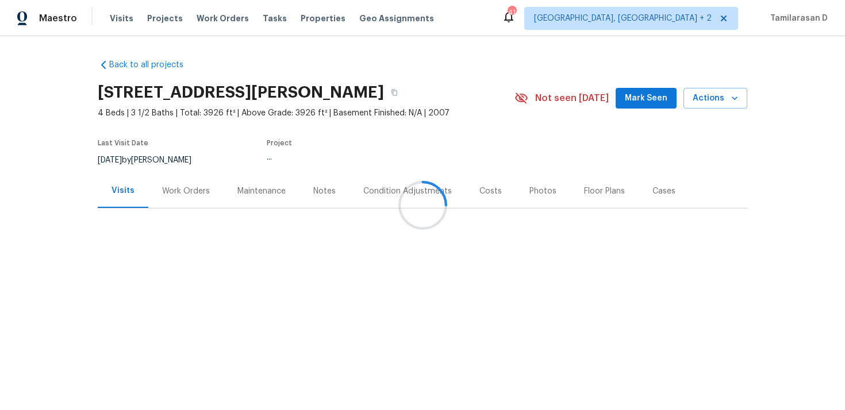
click at [182, 191] on div "Work Orders" at bounding box center [186, 191] width 48 height 11
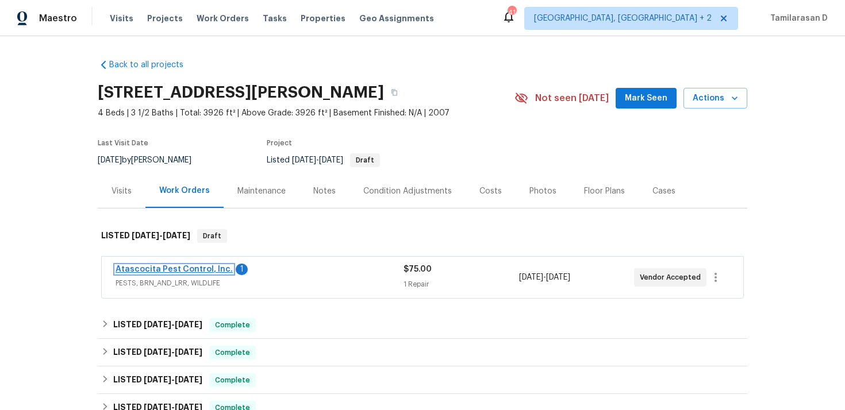
click at [178, 271] on link "Atascocita Pest Control, Inc." at bounding box center [174, 270] width 117 height 8
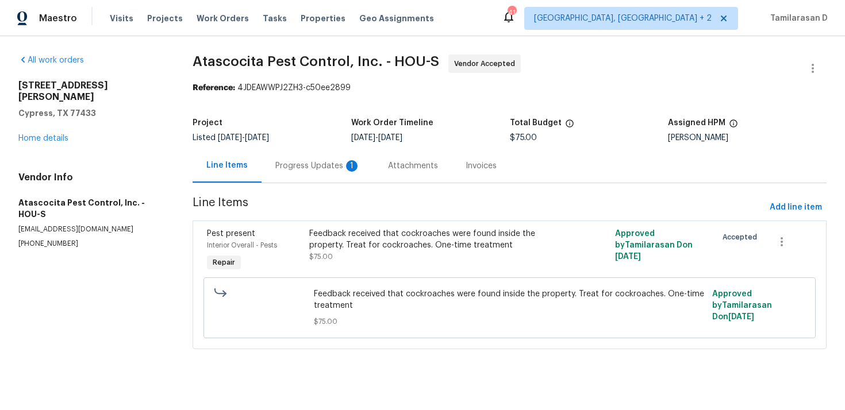
click at [290, 171] on div "Progress Updates 1" at bounding box center [317, 165] width 85 height 11
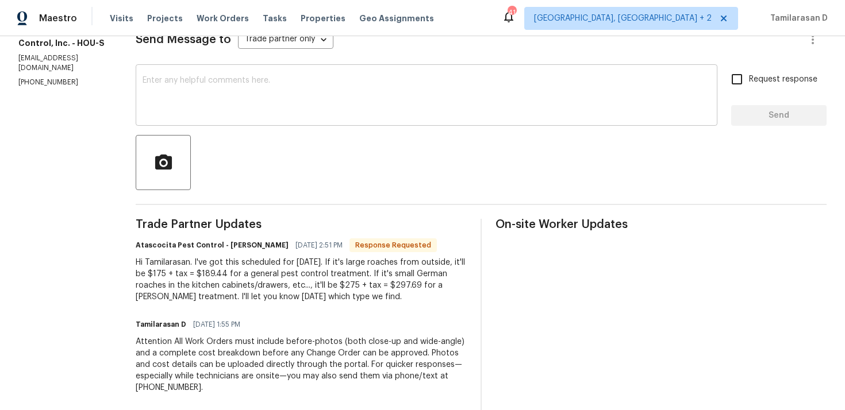
scroll to position [176, 0]
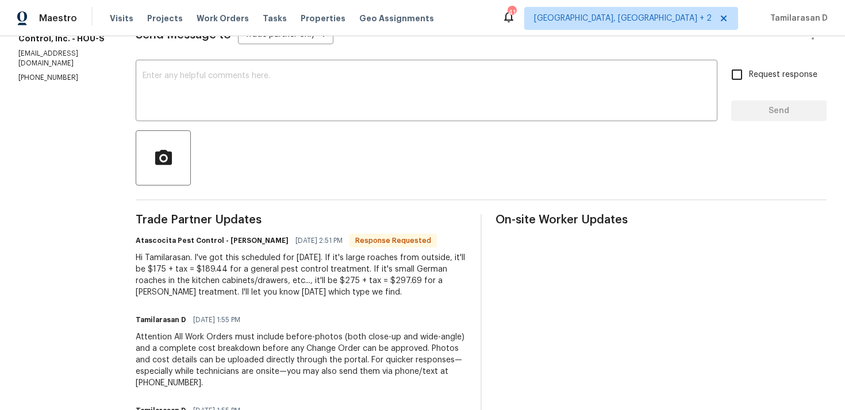
click at [277, 281] on div "Hi Tamilarasan. I've got this scheduled for [DATE]. If it's large roaches from …" at bounding box center [301, 275] width 331 height 46
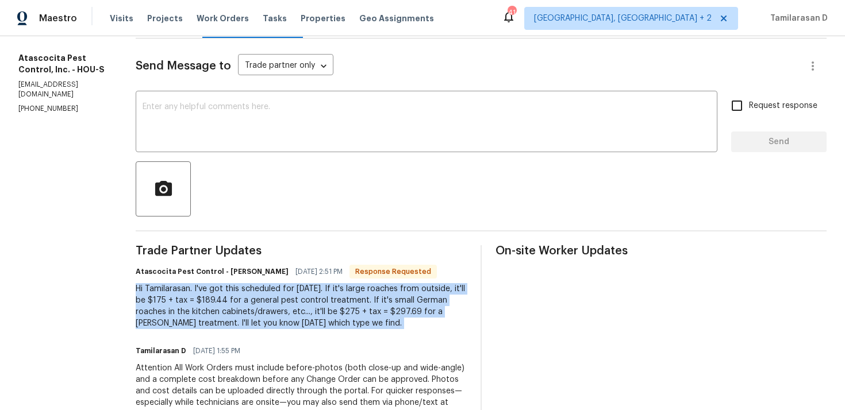
scroll to position [118, 0]
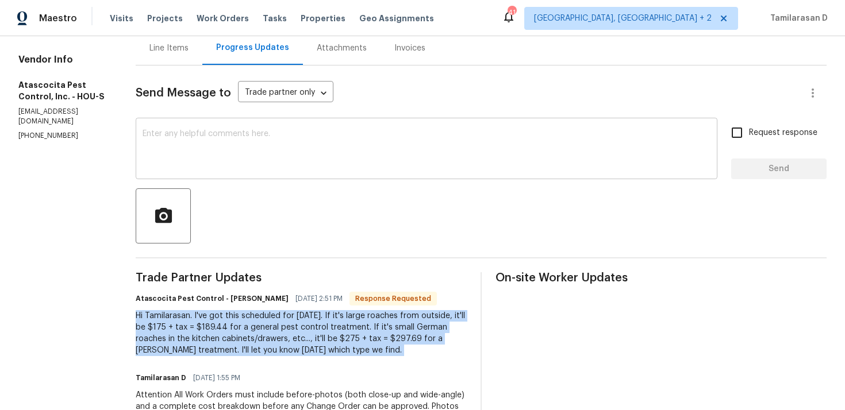
click at [234, 159] on textarea at bounding box center [427, 150] width 568 height 40
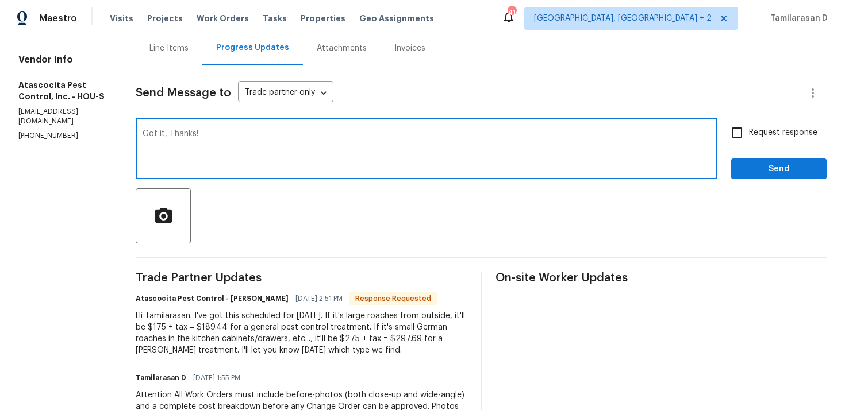
type textarea "Got it, Thanks!"
click at [787, 160] on button "Send" at bounding box center [778, 169] width 95 height 21
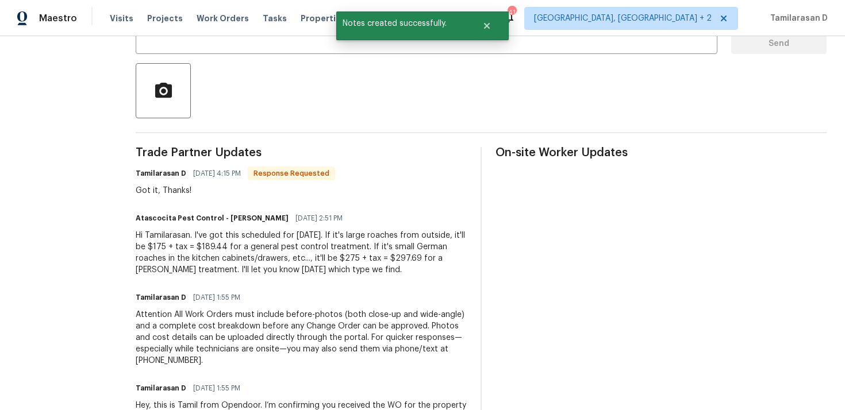
scroll to position [255, 0]
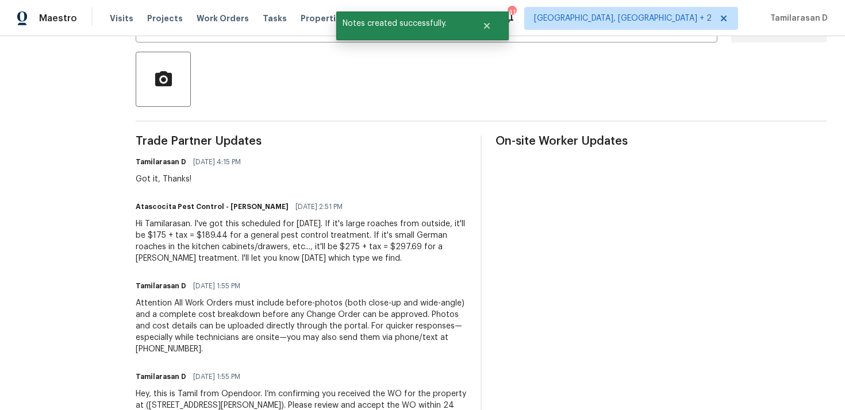
click at [224, 253] on div "Hi Tamilarasan. I've got this scheduled for [DATE]. If it's large roaches from …" at bounding box center [301, 241] width 331 height 46
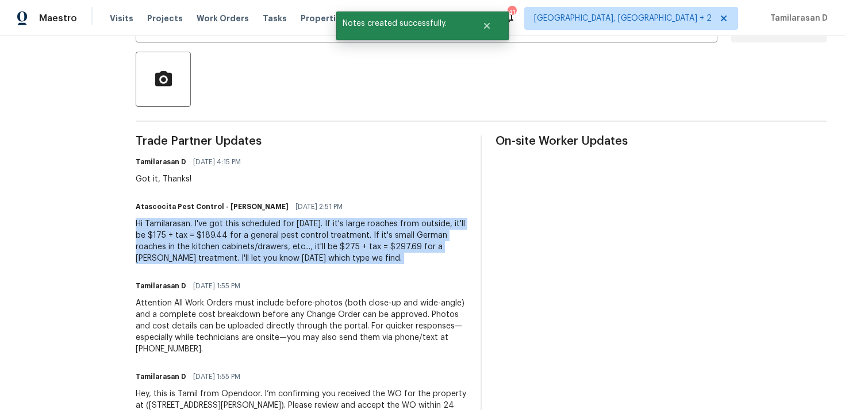
copy div "Hi Tamilarasan. I've got this scheduled for [DATE]. If it's large roaches from …"
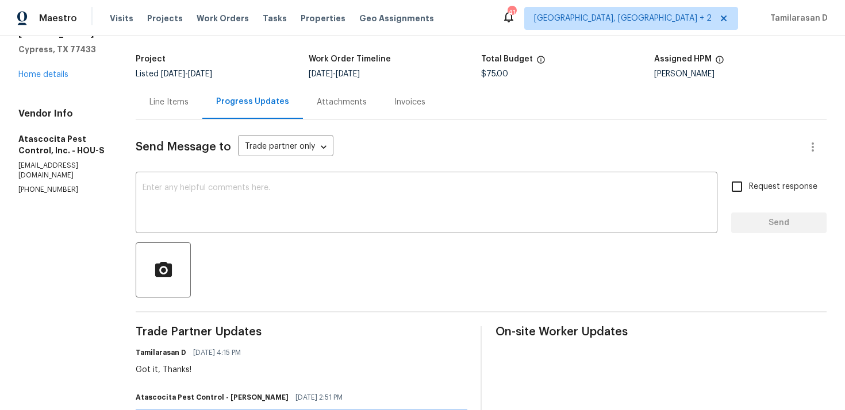
scroll to position [0, 0]
